Goal: Information Seeking & Learning: Learn about a topic

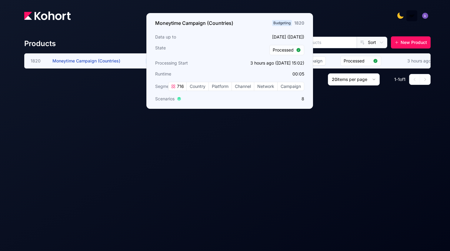
click at [86, 61] on span "Moneytime Campaign (Countries)" at bounding box center [86, 60] width 68 height 5
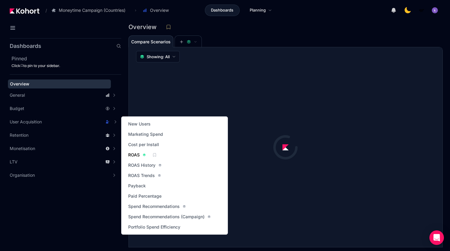
click at [136, 155] on span "ROAS" at bounding box center [134, 155] width 12 height 6
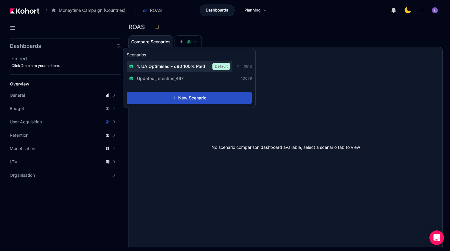
click at [176, 63] on div "1. UA Optimised - d90 100% Paid Default" at bounding box center [179, 66] width 101 height 7
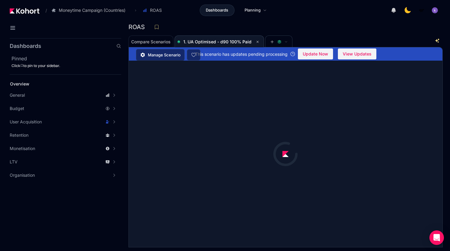
click at [301, 26] on div "ROAS" at bounding box center [282, 26] width 309 height 9
